Goal: Task Accomplishment & Management: Use online tool/utility

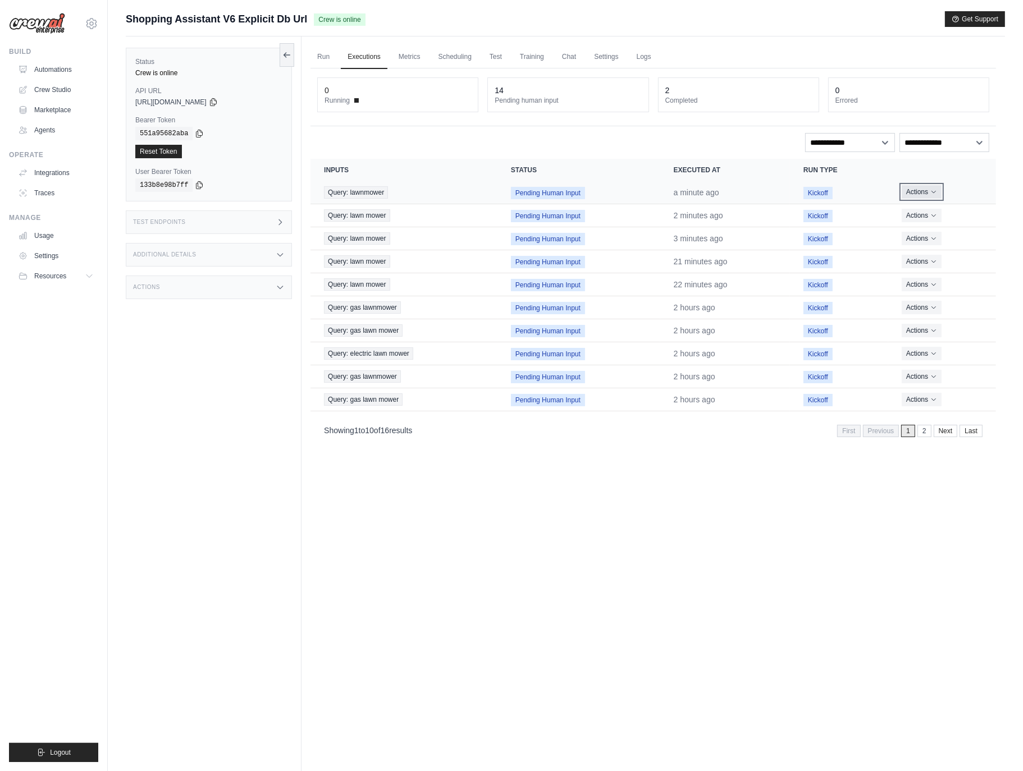
click at [914, 193] on button "Actions" at bounding box center [921, 191] width 40 height 13
click at [931, 230] on button "Delete" at bounding box center [946, 230] width 72 height 18
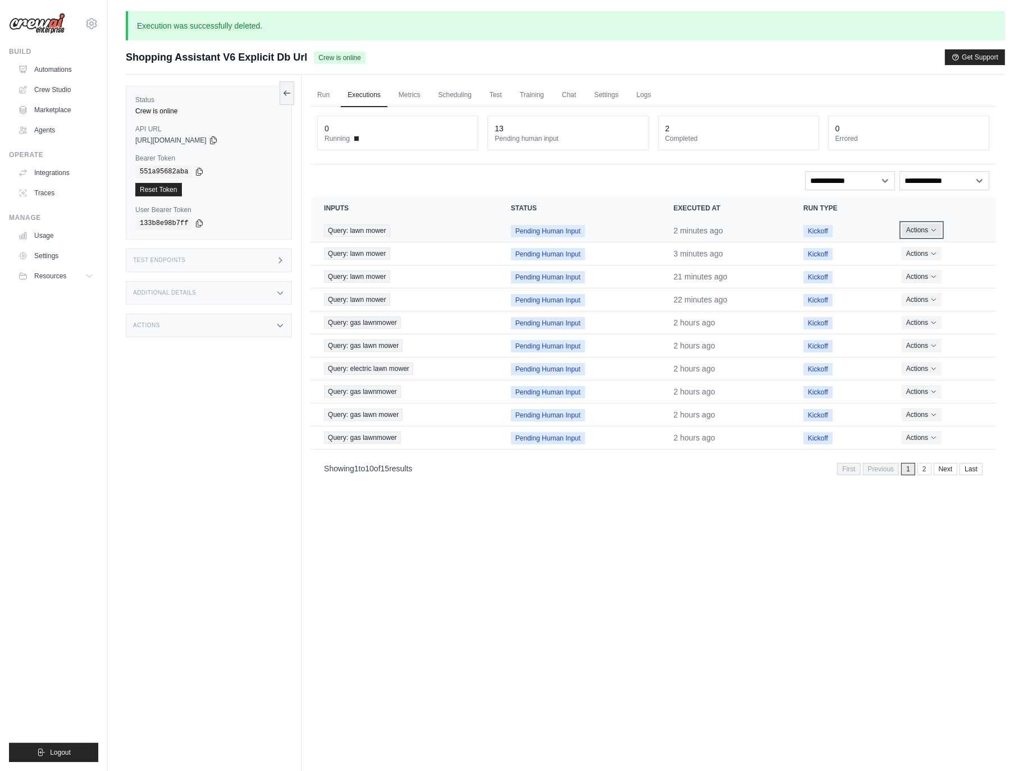
click at [923, 230] on button "Actions" at bounding box center [921, 229] width 40 height 13
click at [926, 269] on button "Delete" at bounding box center [946, 268] width 72 height 18
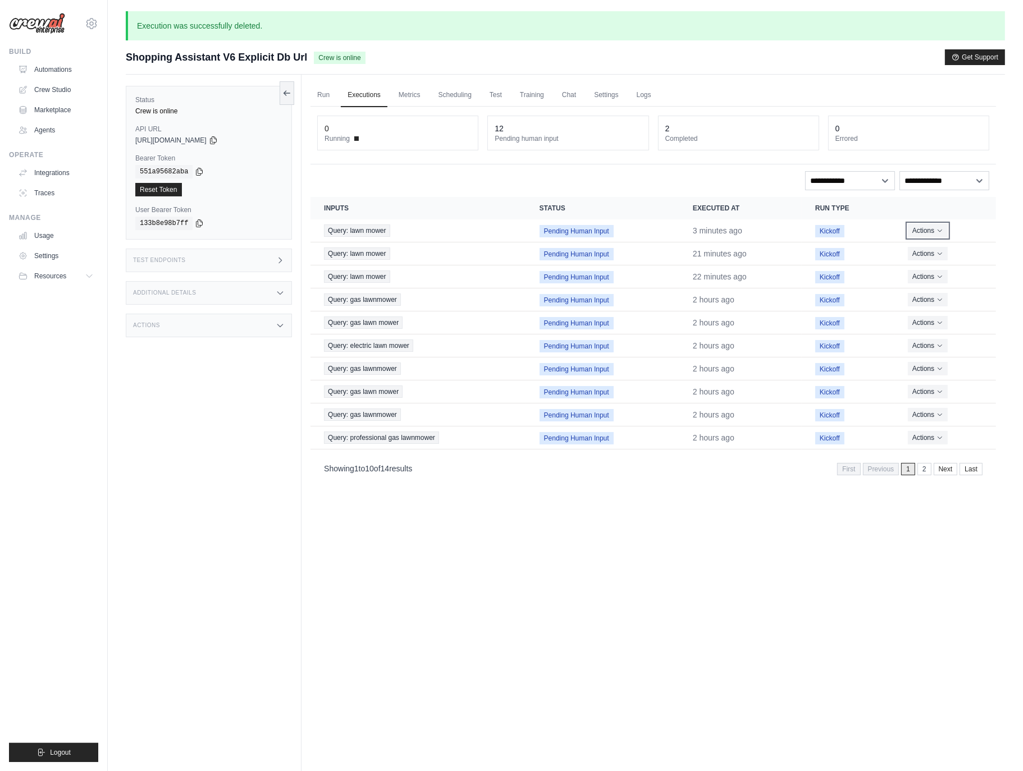
click at [924, 231] on button "Actions" at bounding box center [928, 230] width 40 height 13
click at [927, 263] on button "Delete" at bounding box center [946, 268] width 72 height 18
click at [928, 231] on button "Actions" at bounding box center [928, 229] width 40 height 13
click at [930, 259] on button "Delete" at bounding box center [946, 268] width 72 height 18
click at [929, 234] on button "Actions" at bounding box center [928, 230] width 40 height 13
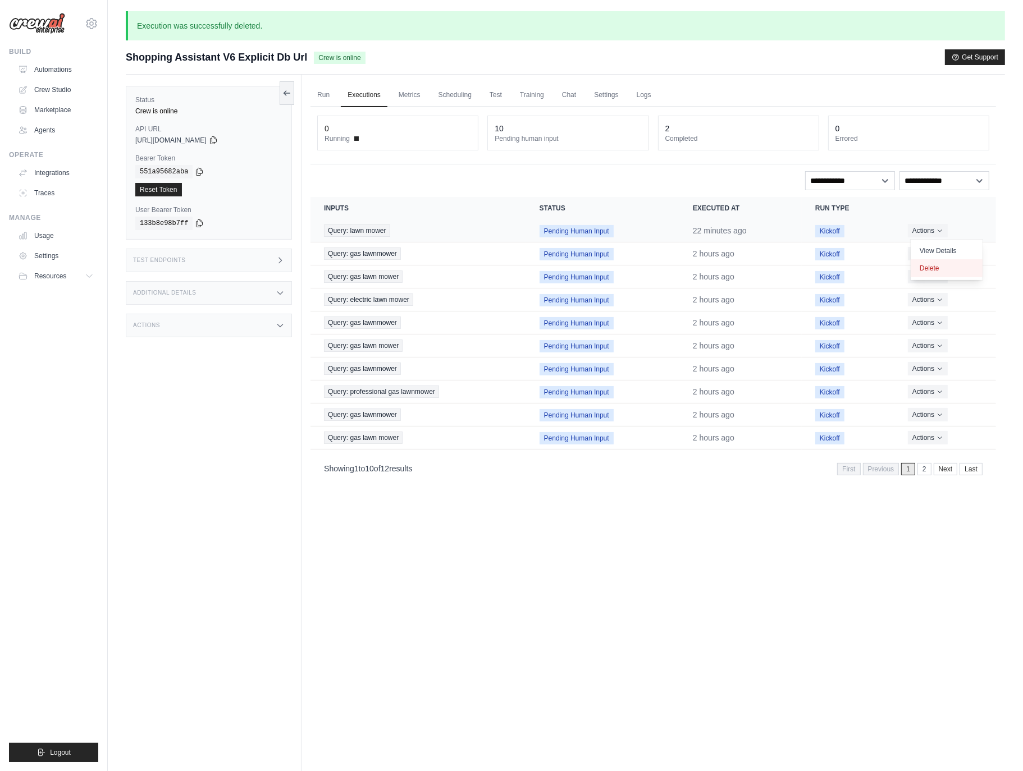
click at [933, 270] on button "Delete" at bounding box center [946, 268] width 72 height 18
click at [932, 229] on button "Actions" at bounding box center [926, 229] width 40 height 13
click at [931, 266] on button "Delete" at bounding box center [946, 268] width 72 height 18
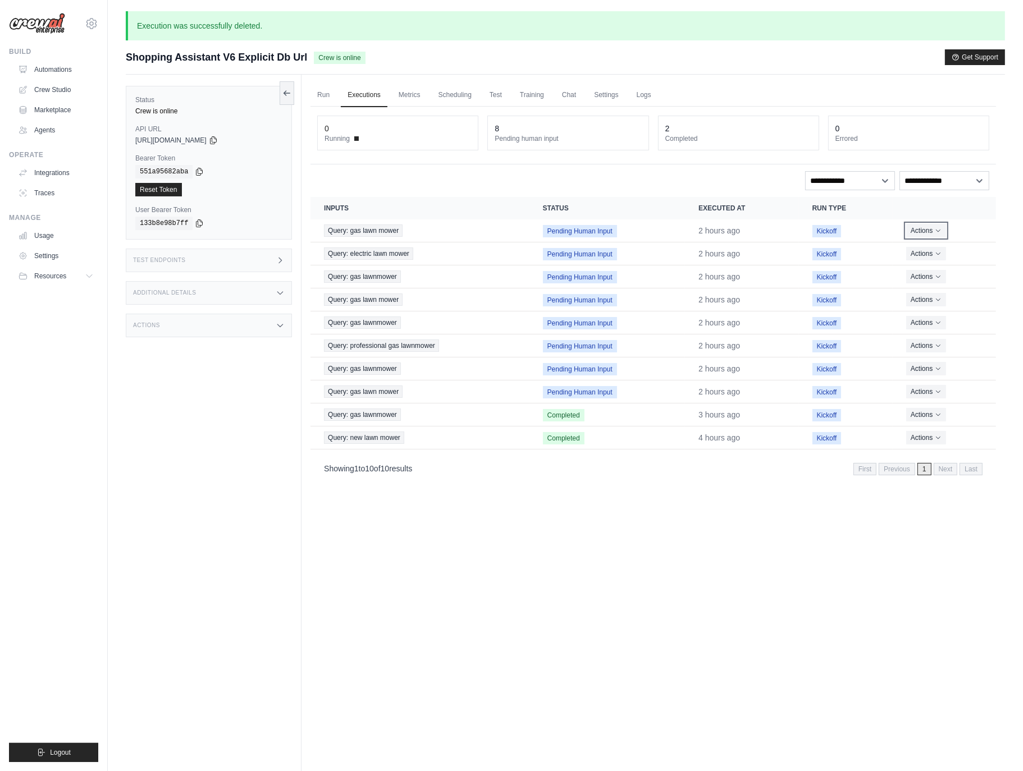
click at [929, 233] on button "Actions" at bounding box center [926, 230] width 40 height 13
click at [932, 263] on button "Delete" at bounding box center [946, 268] width 72 height 18
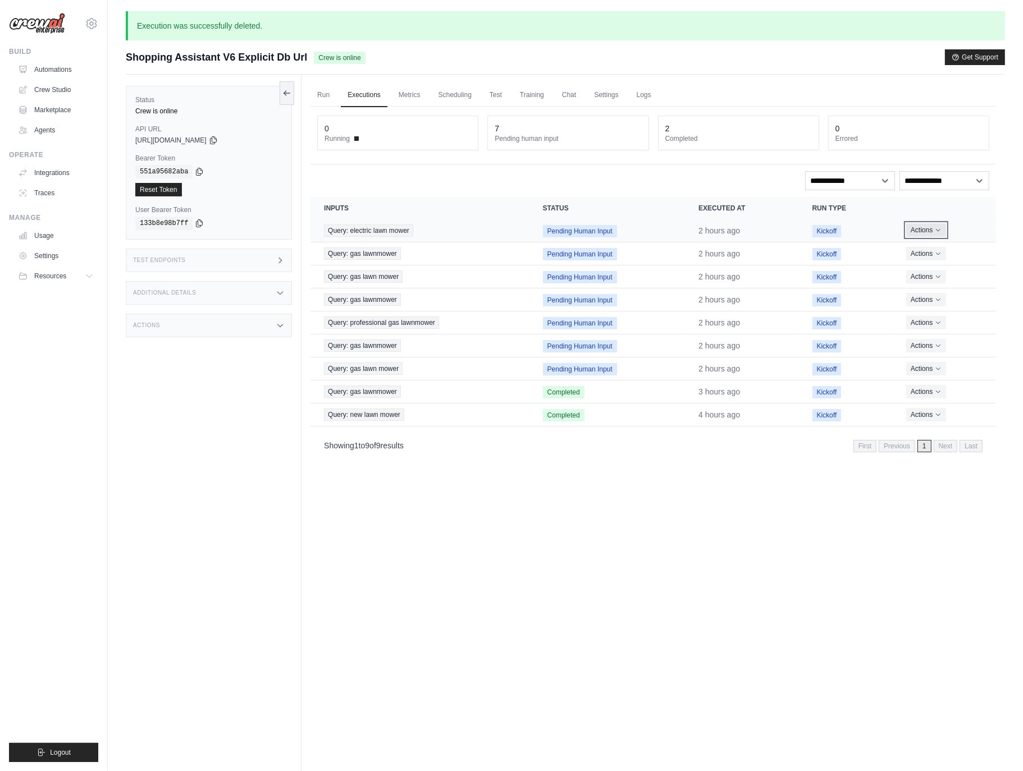
click at [920, 231] on button "Actions" at bounding box center [926, 229] width 40 height 13
click at [928, 267] on button "Delete" at bounding box center [946, 268] width 72 height 18
click at [923, 230] on button "Actions" at bounding box center [926, 230] width 40 height 13
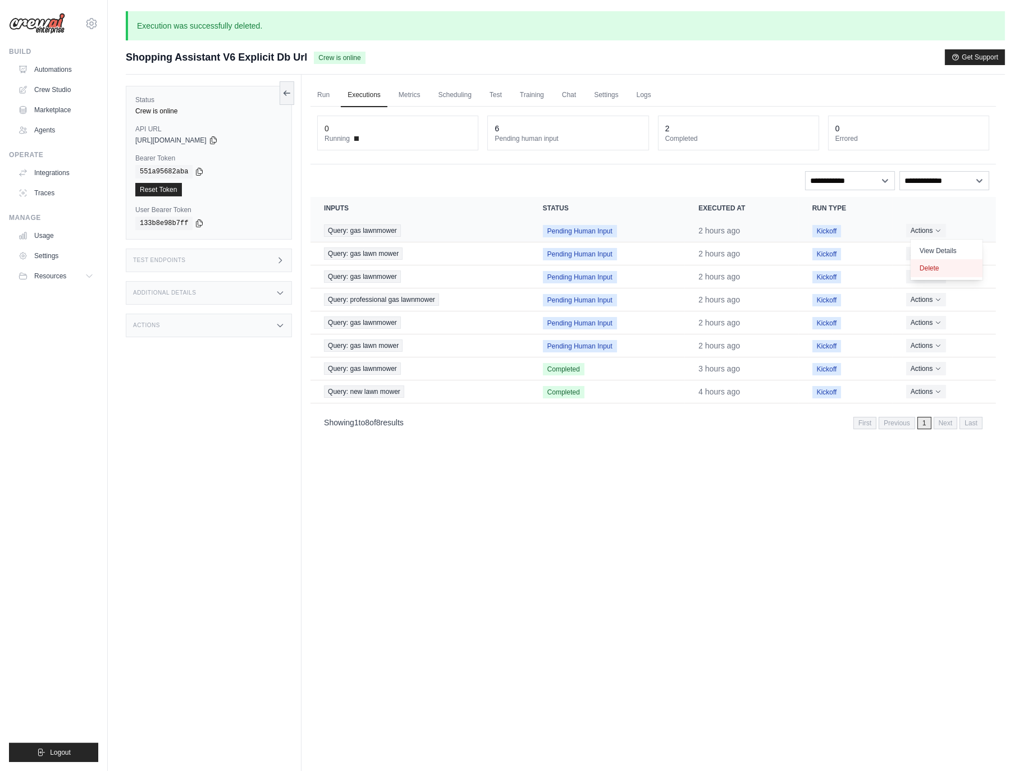
click at [930, 264] on button "Delete" at bounding box center [946, 268] width 72 height 18
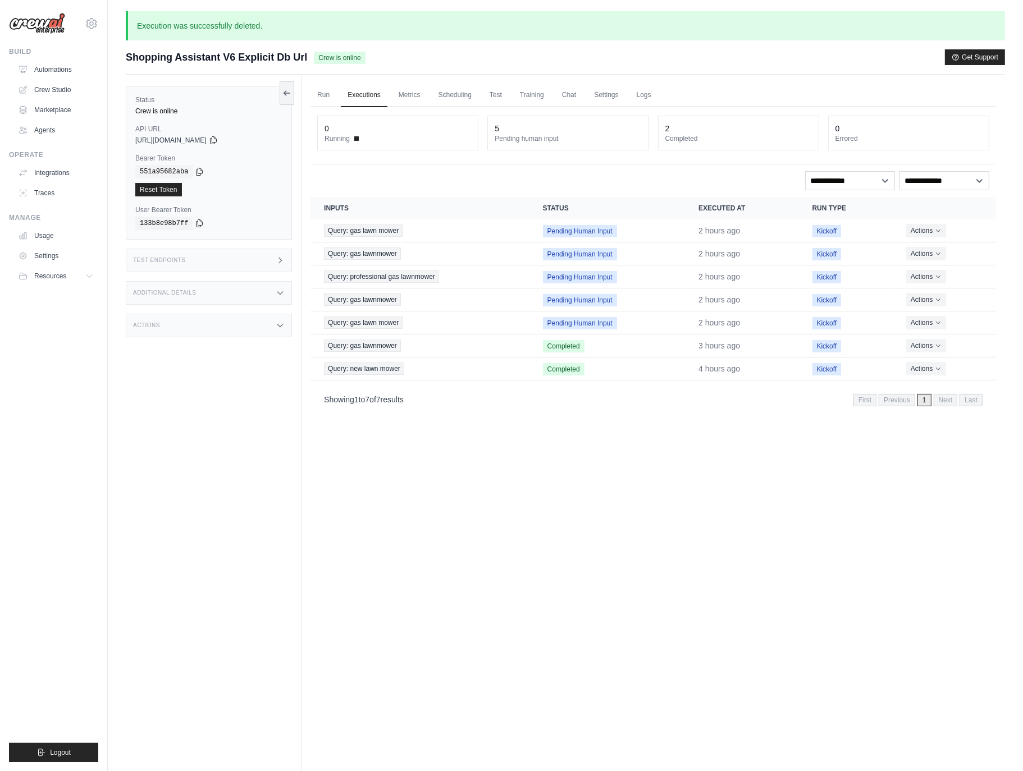
click at [923, 232] on button "Actions" at bounding box center [926, 230] width 40 height 13
click at [906, 224] on button "Actions" at bounding box center [926, 230] width 40 height 13
click at [927, 240] on td "Actions View Details Delete" at bounding box center [943, 230] width 103 height 23
click at [927, 235] on button "Actions" at bounding box center [926, 229] width 40 height 13
click at [924, 270] on button "Delete" at bounding box center [946, 268] width 72 height 18
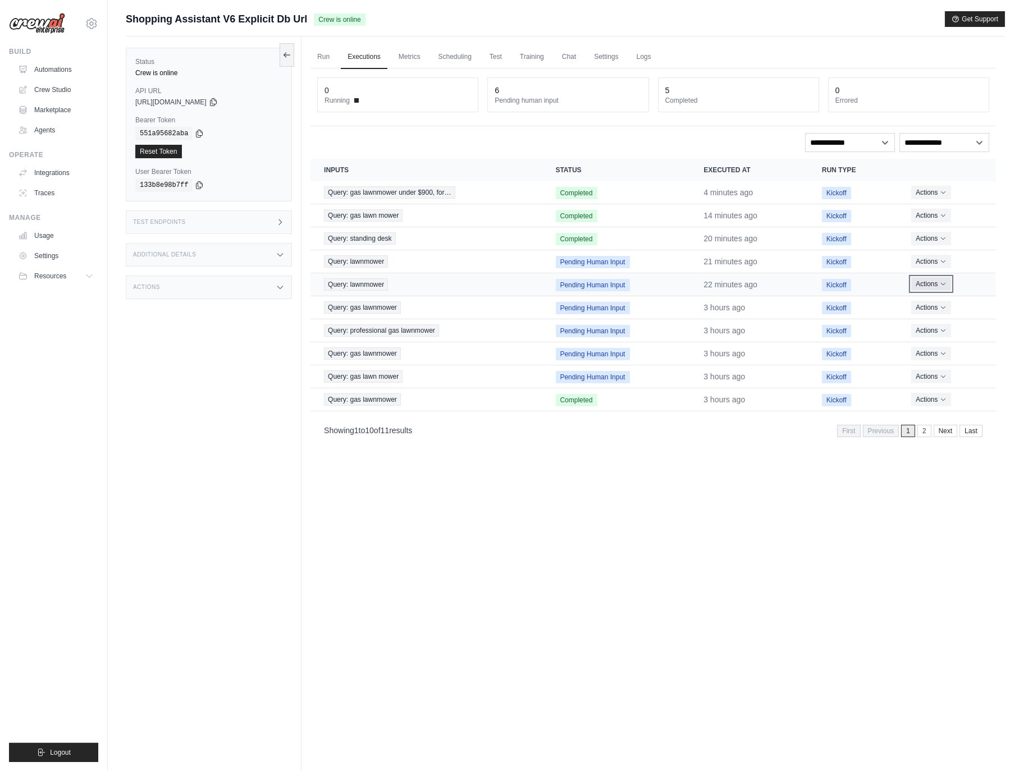
click at [923, 285] on button "Actions" at bounding box center [931, 283] width 40 height 13
click at [925, 320] on button "Delete" at bounding box center [946, 322] width 72 height 18
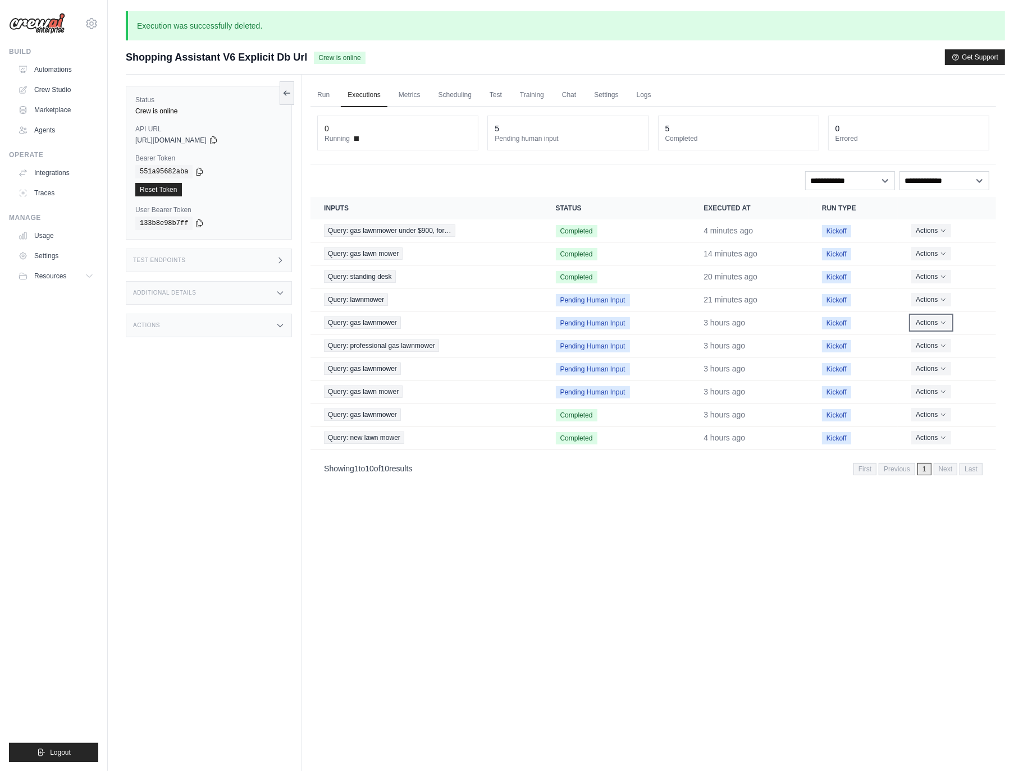
click at [930, 320] on button "Actions" at bounding box center [931, 322] width 40 height 13
click at [929, 349] on link "View Details" at bounding box center [946, 343] width 72 height 18
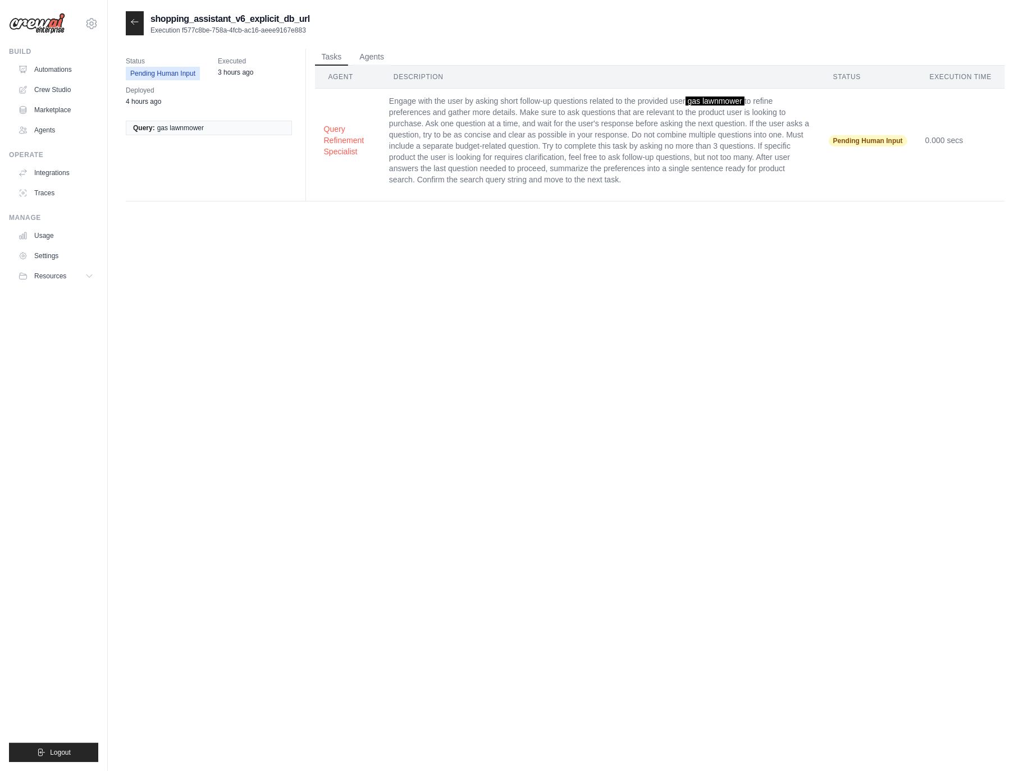
click at [132, 24] on icon at bounding box center [134, 21] width 7 height 5
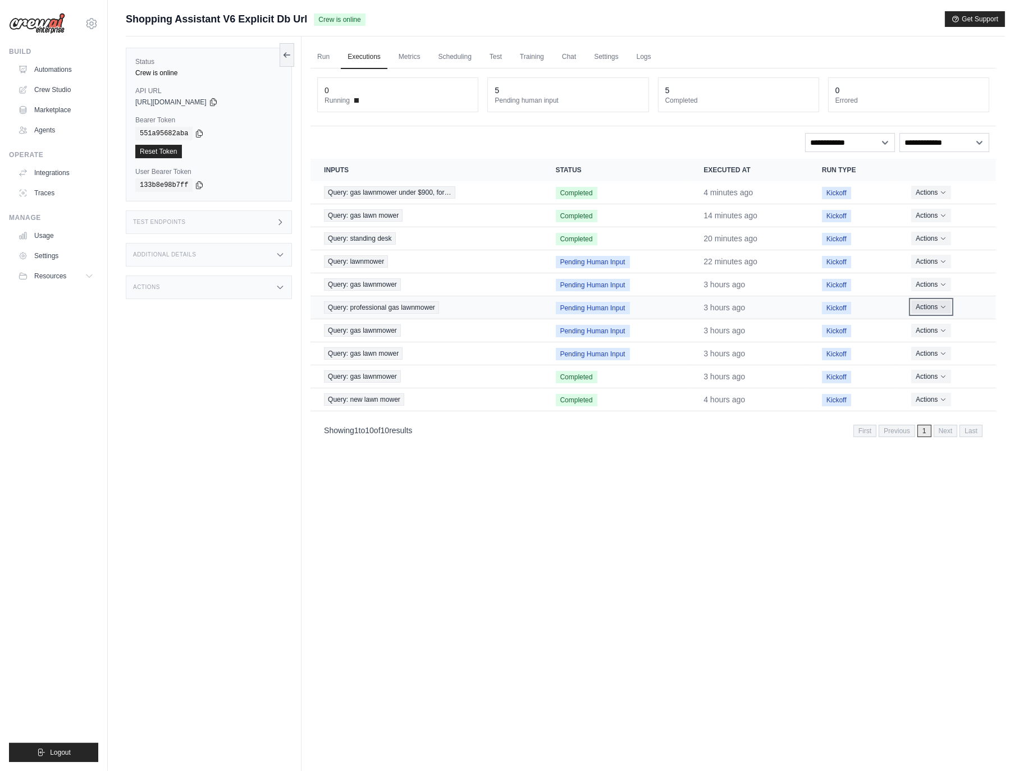
click at [940, 313] on button "Actions" at bounding box center [931, 306] width 40 height 13
click at [938, 342] on button "Delete" at bounding box center [946, 345] width 72 height 18
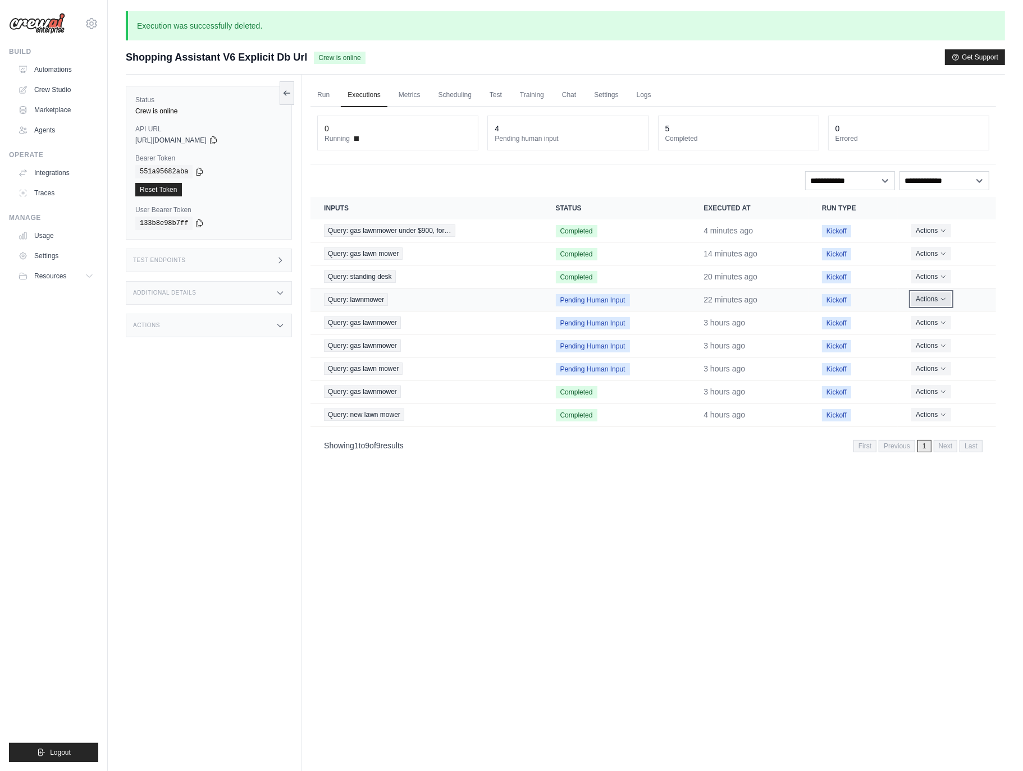
click at [937, 300] on button "Actions" at bounding box center [931, 298] width 40 height 13
click at [937, 342] on button "Delete" at bounding box center [946, 337] width 72 height 18
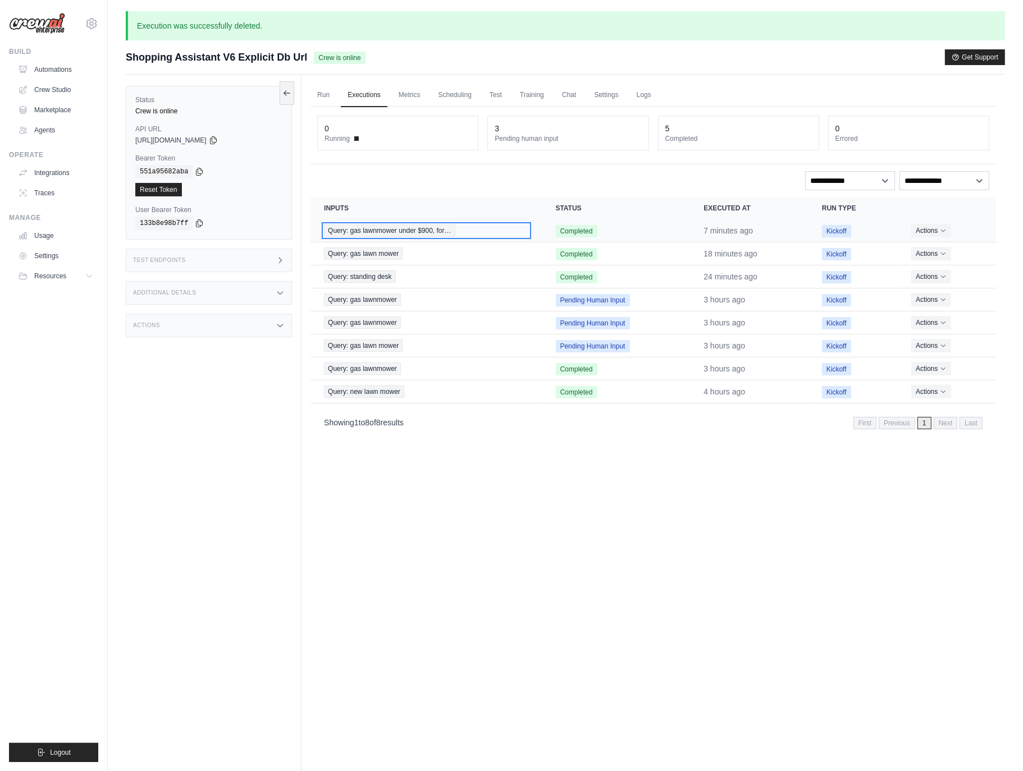
click at [524, 229] on div "Query: gas lawnmower under $900, for…" at bounding box center [426, 231] width 204 height 12
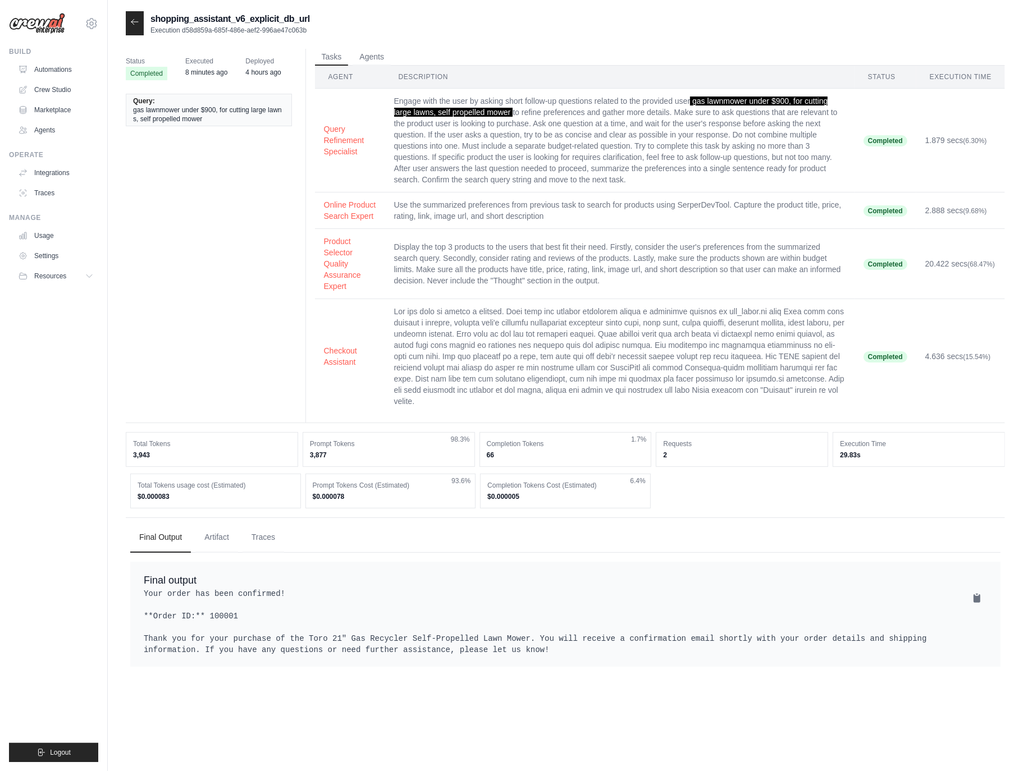
click at [136, 28] on div at bounding box center [135, 23] width 18 height 24
click at [132, 20] on icon at bounding box center [134, 21] width 9 height 9
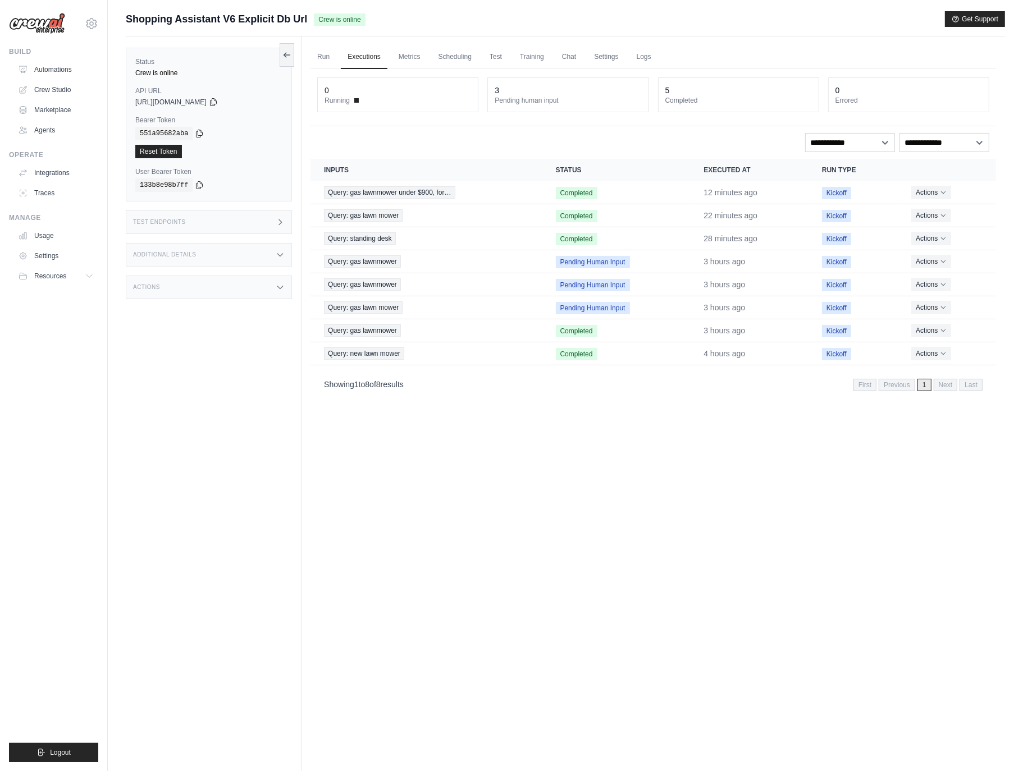
click at [227, 260] on div "Additional Details" at bounding box center [209, 255] width 166 height 24
click at [232, 255] on div "Additional Details" at bounding box center [209, 255] width 166 height 24
click at [227, 280] on div "Actions" at bounding box center [209, 288] width 166 height 24
click at [262, 284] on div "Actions" at bounding box center [209, 288] width 166 height 24
click at [255, 230] on div "Test Endpoints" at bounding box center [209, 222] width 166 height 24
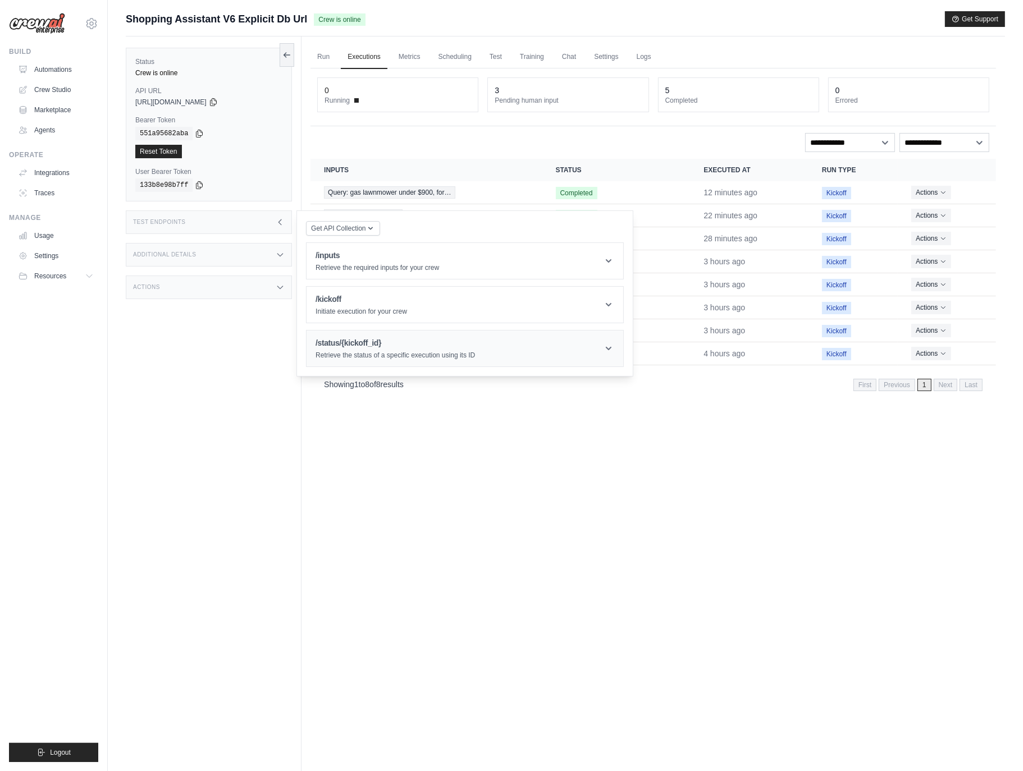
click at [356, 349] on h1 "/status/{kickoff_id}" at bounding box center [394, 342] width 159 height 11
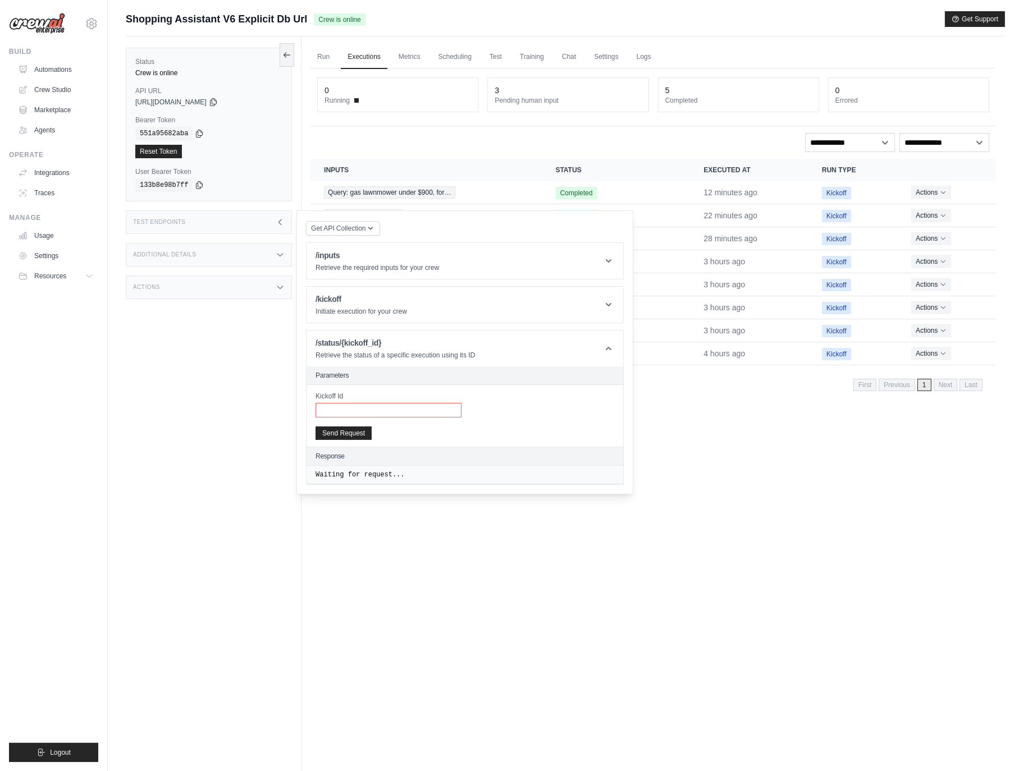
click at [363, 409] on input "Kickoff Id" at bounding box center [388, 410] width 146 height 15
paste input "**********"
type input "**********"
click at [352, 432] on button "Send Request" at bounding box center [343, 432] width 56 height 13
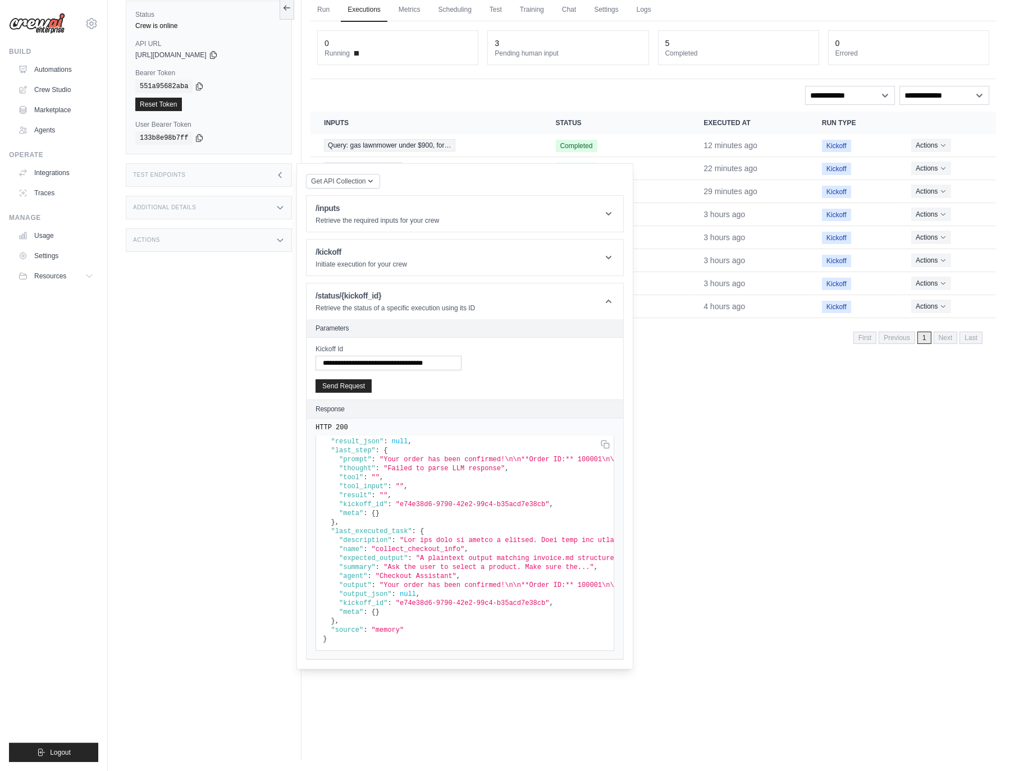
scroll to position [48, 0]
click at [758, 478] on div "Run Executions Metrics Scheduling Test Training Chat Settings Logs 0 Running 3 …" at bounding box center [652, 374] width 703 height 771
click at [264, 169] on div "Test Endpoints" at bounding box center [209, 175] width 166 height 24
